Goal: Transaction & Acquisition: Purchase product/service

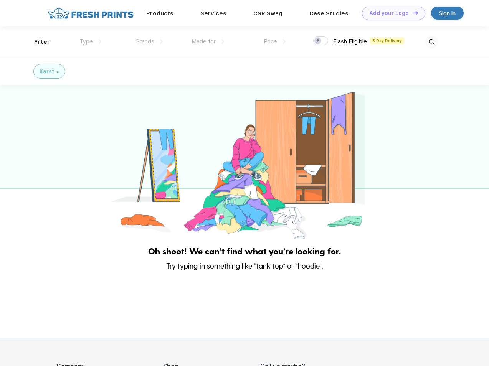
scroll to position [0, 0]
click at [390, 13] on link "Add your Logo Design Tool" at bounding box center [393, 13] width 63 height 13
click at [0, 0] on div "Design Tool" at bounding box center [0, 0] width 0 height 0
click at [411, 13] on link "Add your Logo Design Tool" at bounding box center [393, 13] width 63 height 13
click at [37, 42] on div "Filter" at bounding box center [42, 42] width 16 height 9
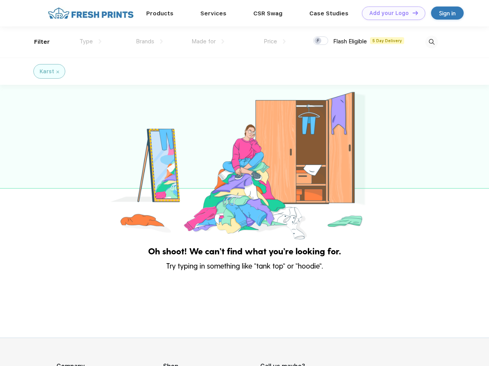
click at [90, 41] on span "Type" at bounding box center [85, 41] width 13 height 7
click at [149, 41] on span "Brands" at bounding box center [145, 41] width 18 height 7
click at [208, 41] on span "Made for" at bounding box center [203, 41] width 24 height 7
click at [275, 41] on span "Price" at bounding box center [269, 41] width 13 height 7
click at [321, 41] on div at bounding box center [320, 40] width 15 height 8
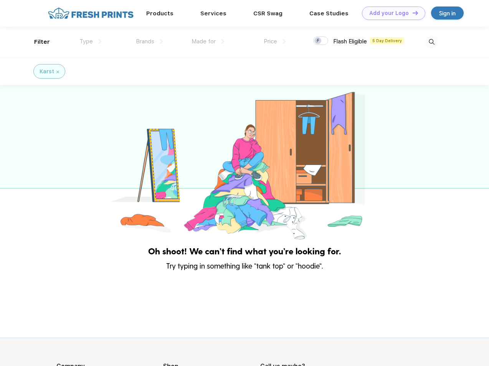
click at [318, 41] on input "checkbox" at bounding box center [315, 38] width 5 height 5
click at [431, 42] on img at bounding box center [431, 42] width 13 height 13
